Goal: Find contact information: Find contact information

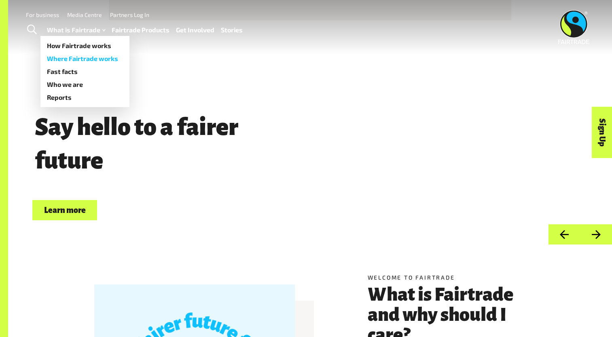
click at [99, 60] on link "Where Fairtrade works" at bounding box center [84, 58] width 89 height 13
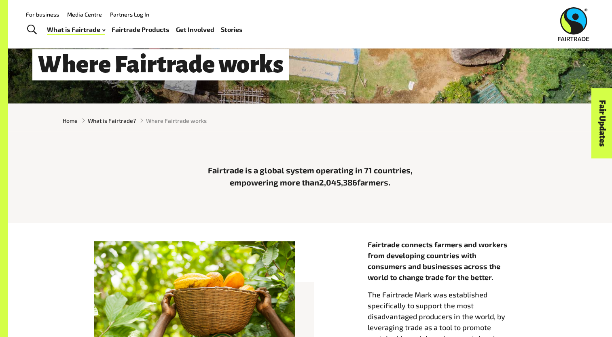
scroll to position [113, 0]
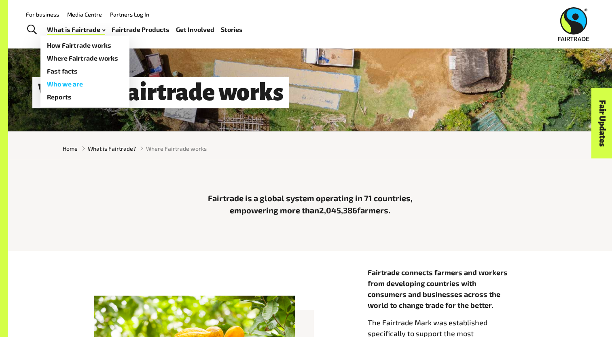
click at [74, 85] on link "Who we are" at bounding box center [84, 84] width 89 height 13
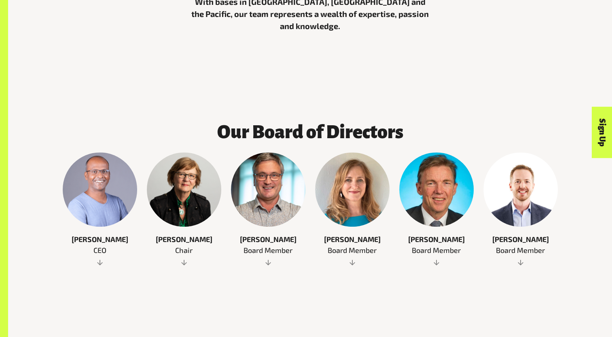
scroll to position [364, 0]
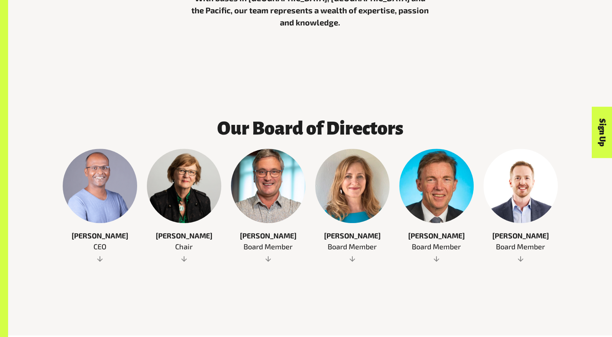
click at [92, 231] on span "[PERSON_NAME]" at bounding box center [100, 236] width 74 height 11
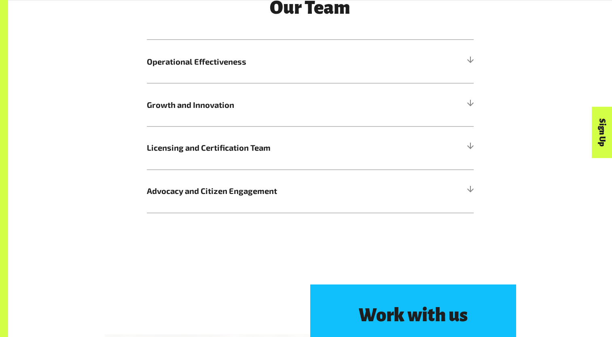
scroll to position [1335, 0]
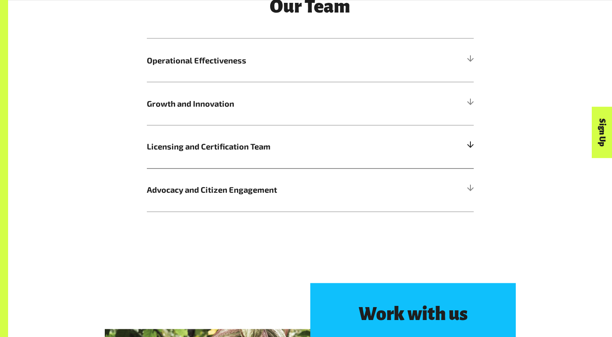
click at [365, 140] on span "Licensing and Certification Team" at bounding box center [269, 146] width 245 height 12
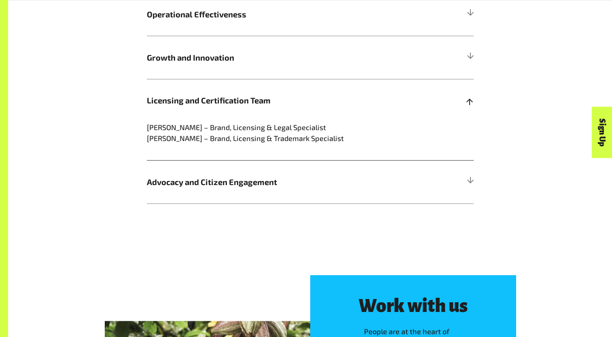
scroll to position [1416, 0]
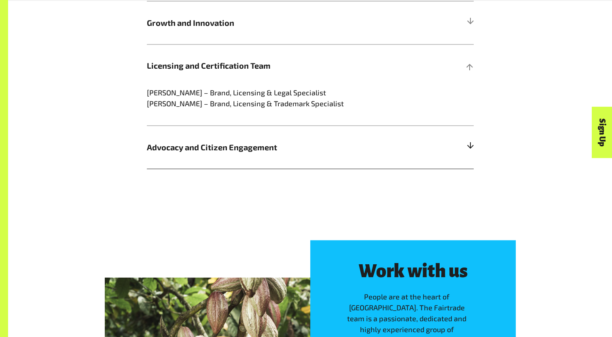
click at [285, 125] on h5 "Advocacy and Citizen Engagement" at bounding box center [310, 146] width 327 height 43
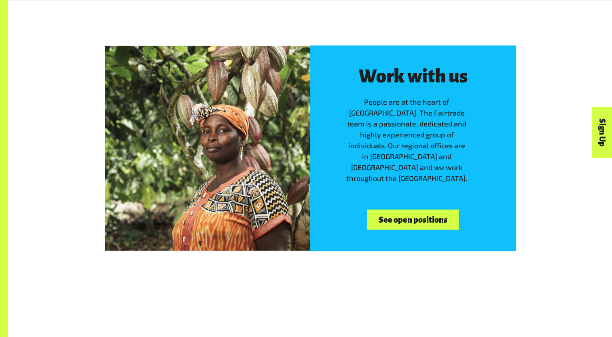
scroll to position [1618, 0]
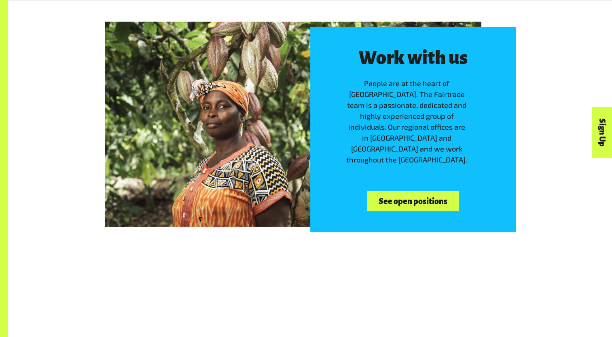
click at [438, 191] on link "See open positions" at bounding box center [413, 201] width 92 height 21
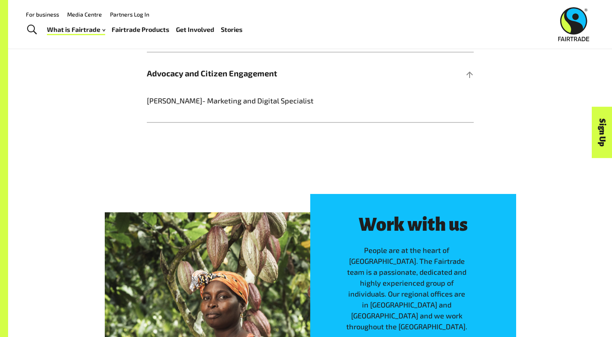
scroll to position [1375, 0]
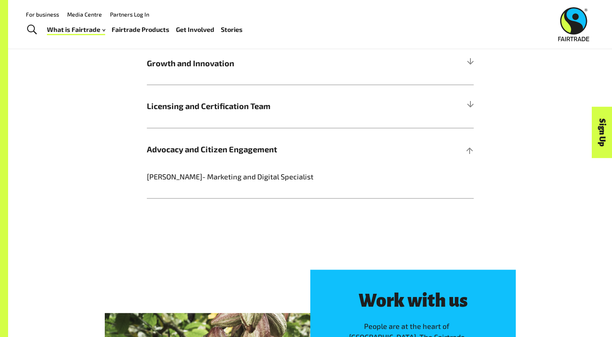
click at [142, 15] on link "Partners Log In" at bounding box center [129, 14] width 39 height 7
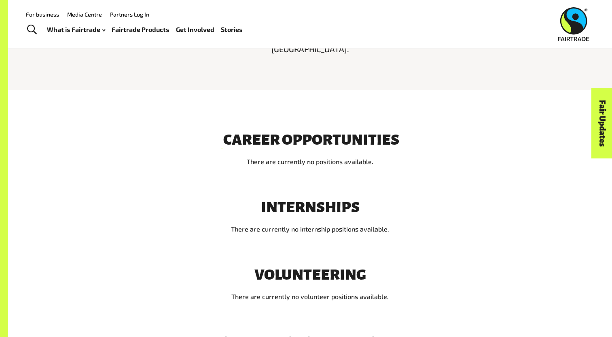
scroll to position [283, 0]
